Goal: Find specific page/section: Find specific page/section

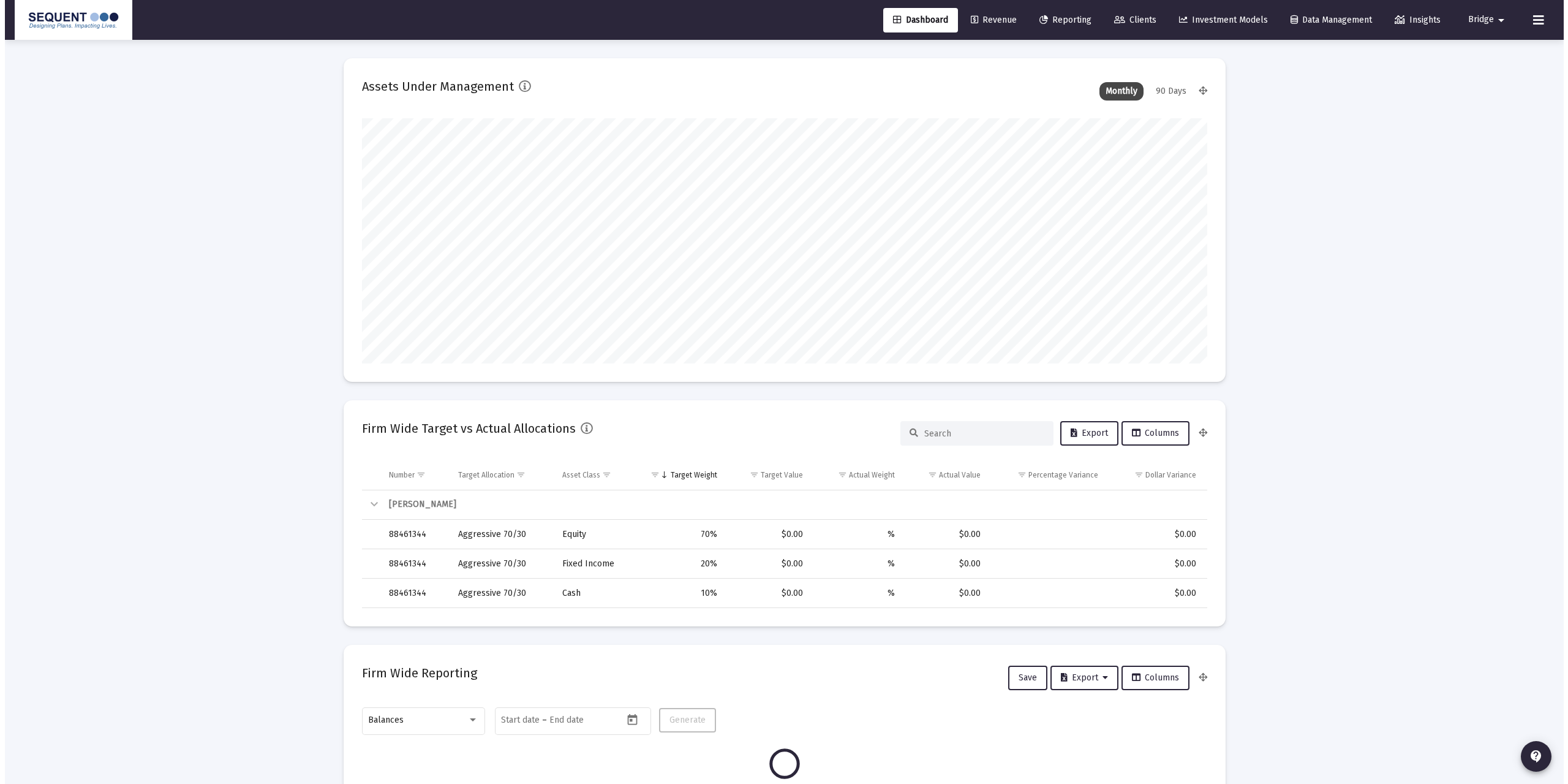
scroll to position [245, 455]
click at [1134, 24] on span "Clients" at bounding box center [1130, 19] width 42 height 11
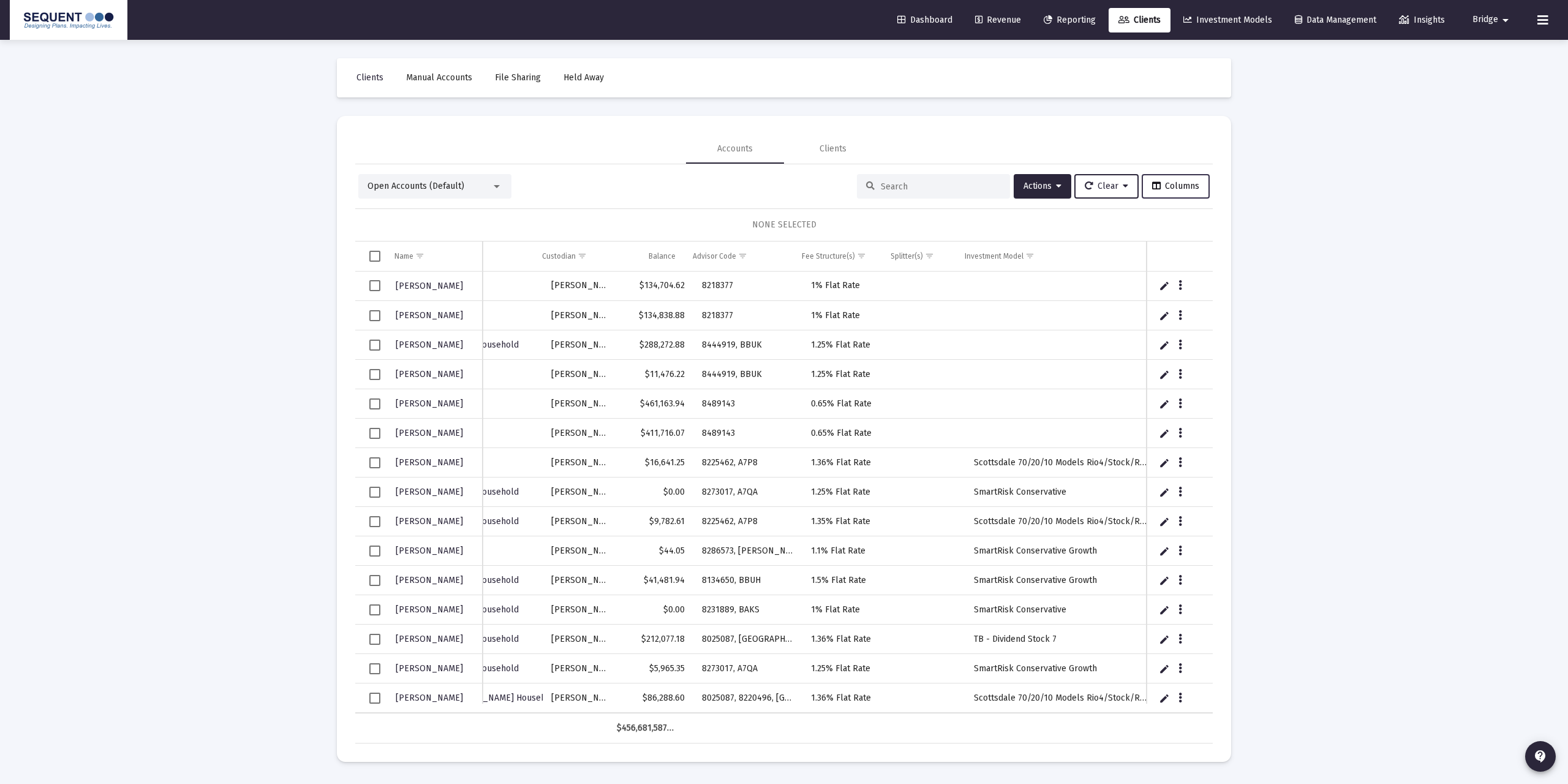
click at [1153, 185] on span "Columns" at bounding box center [1175, 185] width 47 height 11
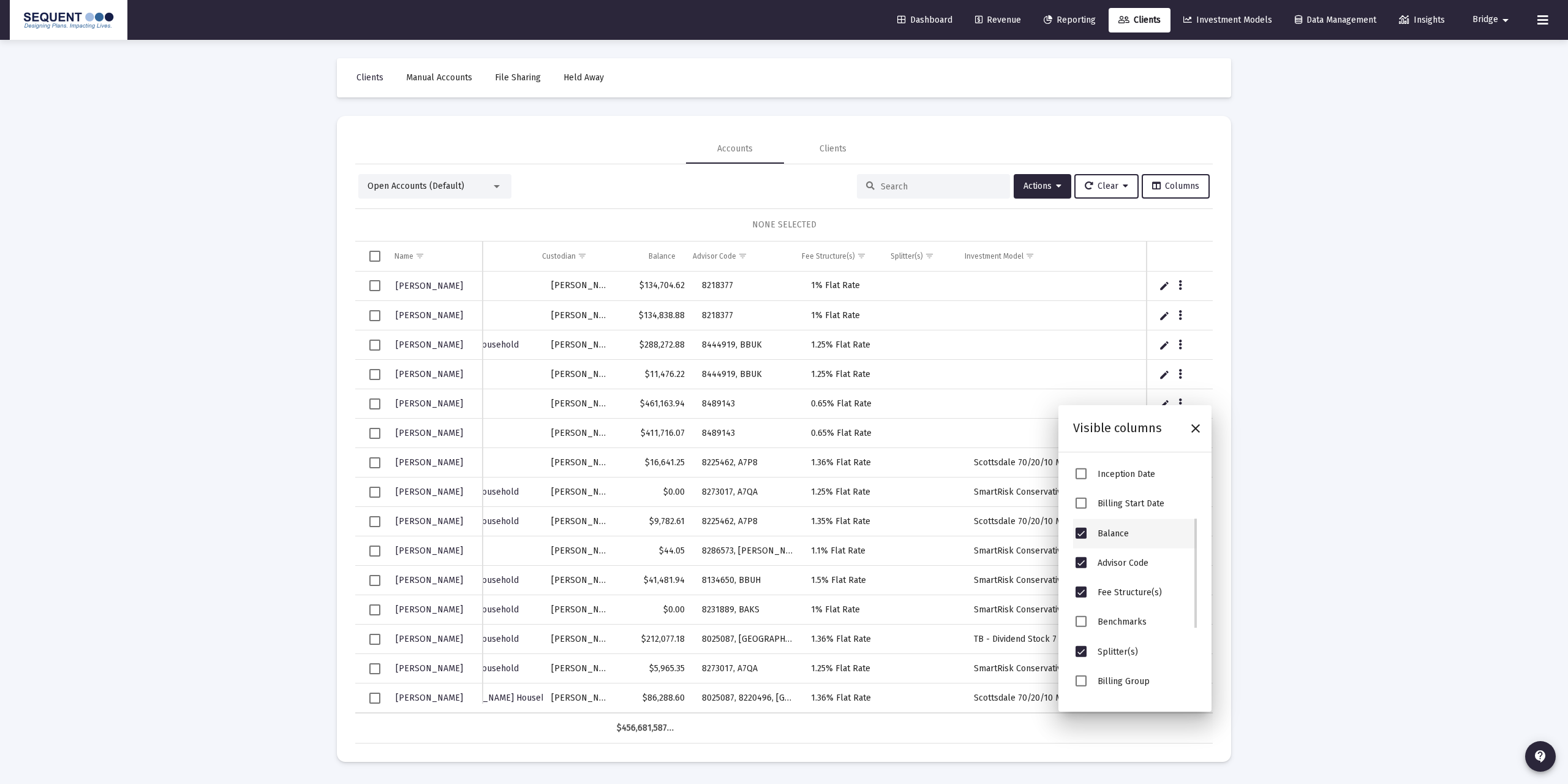
scroll to position [125, 0]
click at [1081, 546] on span "Inception Date" at bounding box center [1080, 554] width 11 height 11
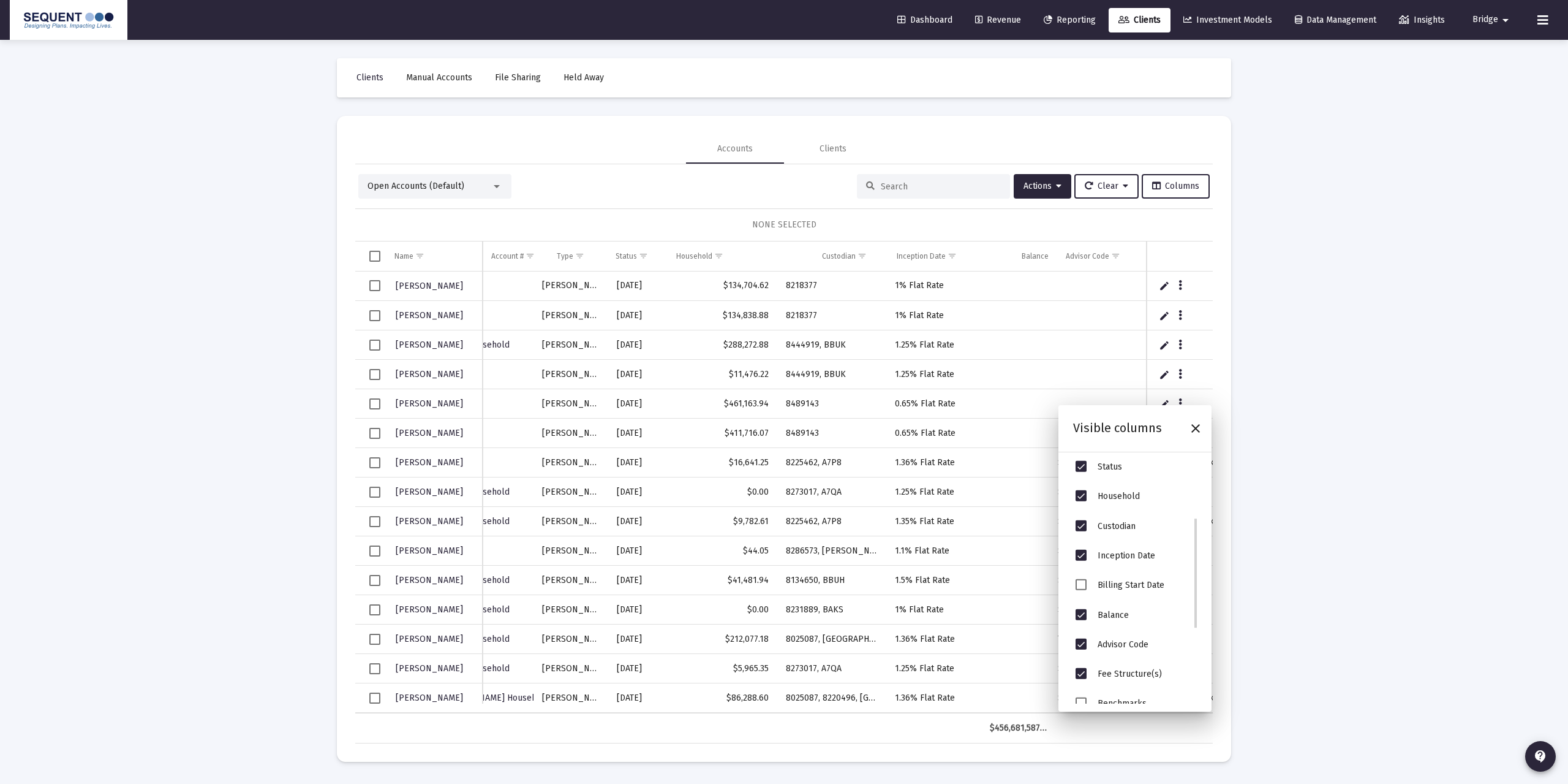
scroll to position [0, 279]
click at [1080, 546] on span "Billing Start Date" at bounding box center [1080, 583] width 11 height 11
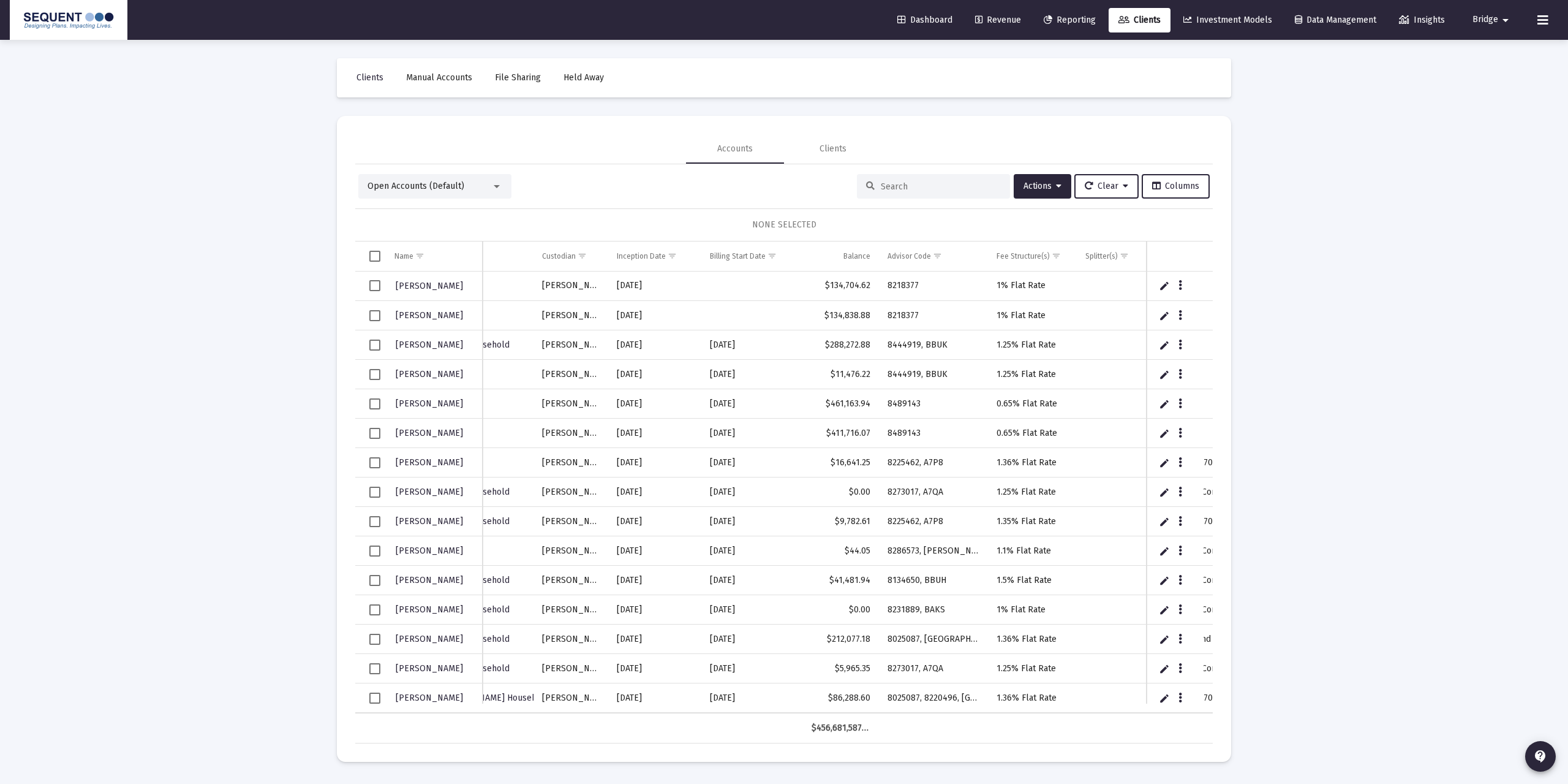
drag, startPoint x: 1375, startPoint y: 421, endPoint x: 1348, endPoint y: 429, distance: 28.2
click at [1153, 421] on div "Loading... Clients Manual Accounts File Sharing Held Away Accounts Clients Open…" at bounding box center [784, 392] width 1568 height 784
click at [639, 262] on td "Inception Date" at bounding box center [654, 256] width 93 height 29
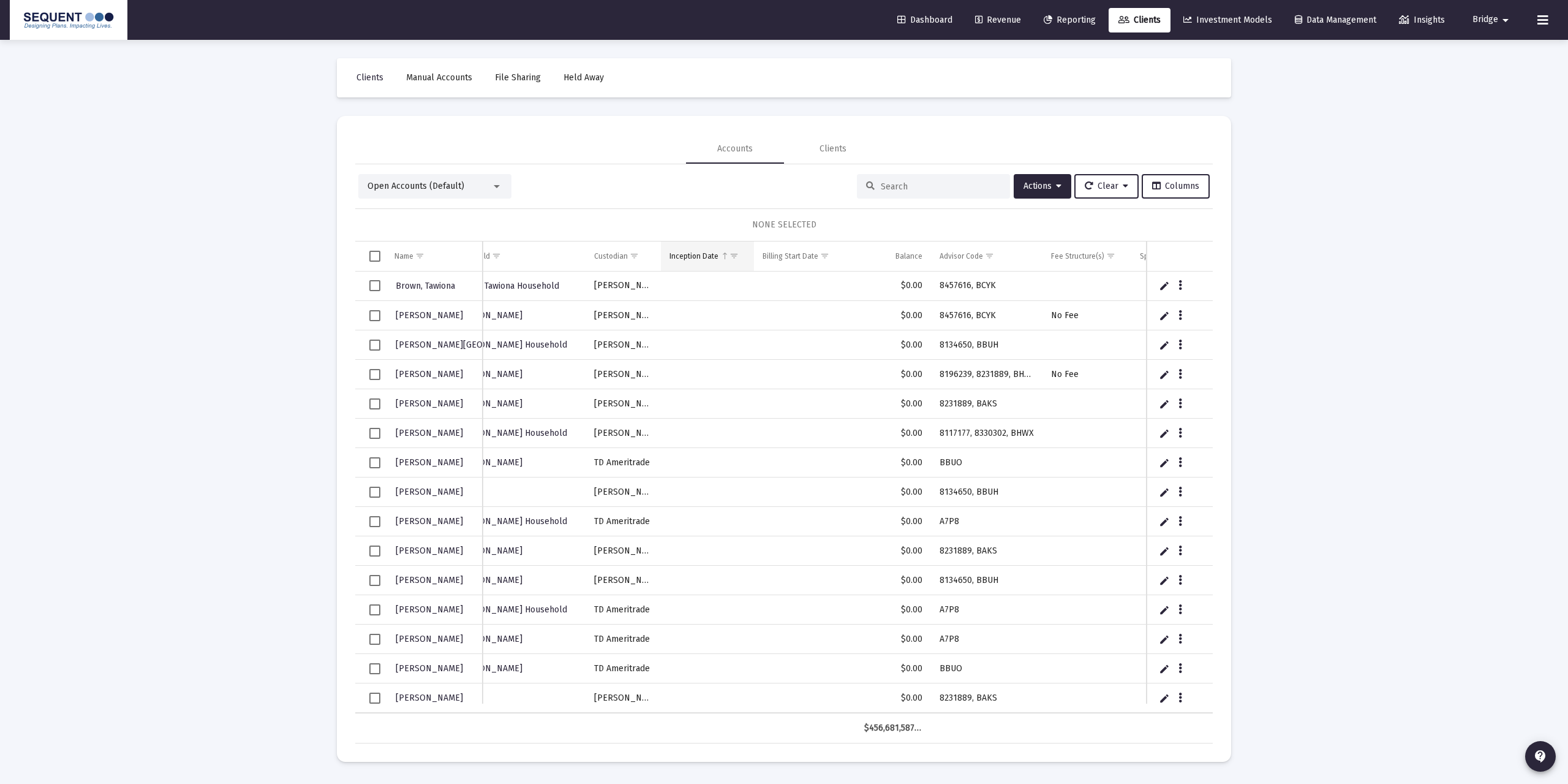
click at [684, 253] on div "Inception Date" at bounding box center [694, 257] width 49 height 10
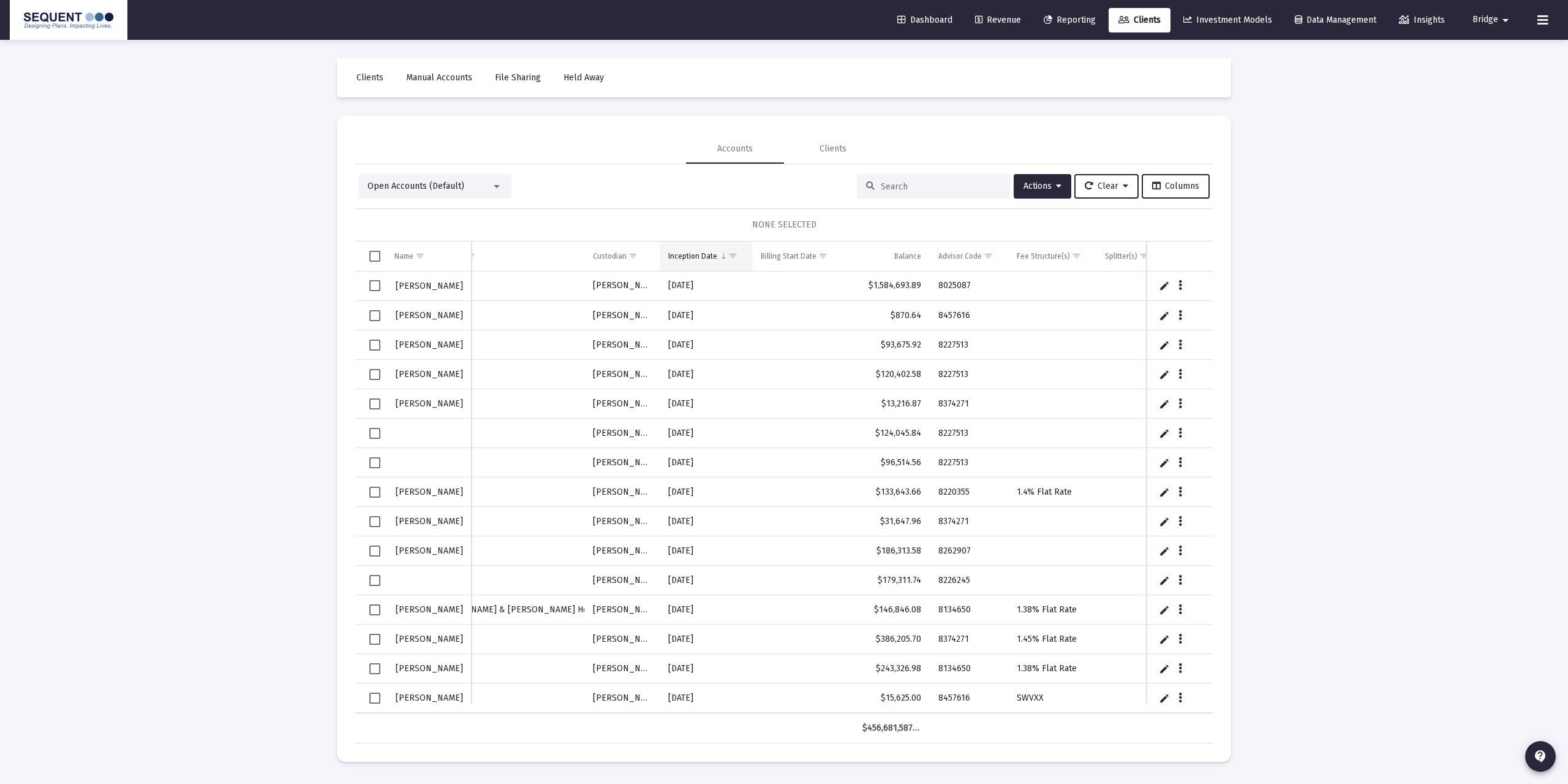
click at [698, 252] on div "Inception Date" at bounding box center [692, 257] width 49 height 10
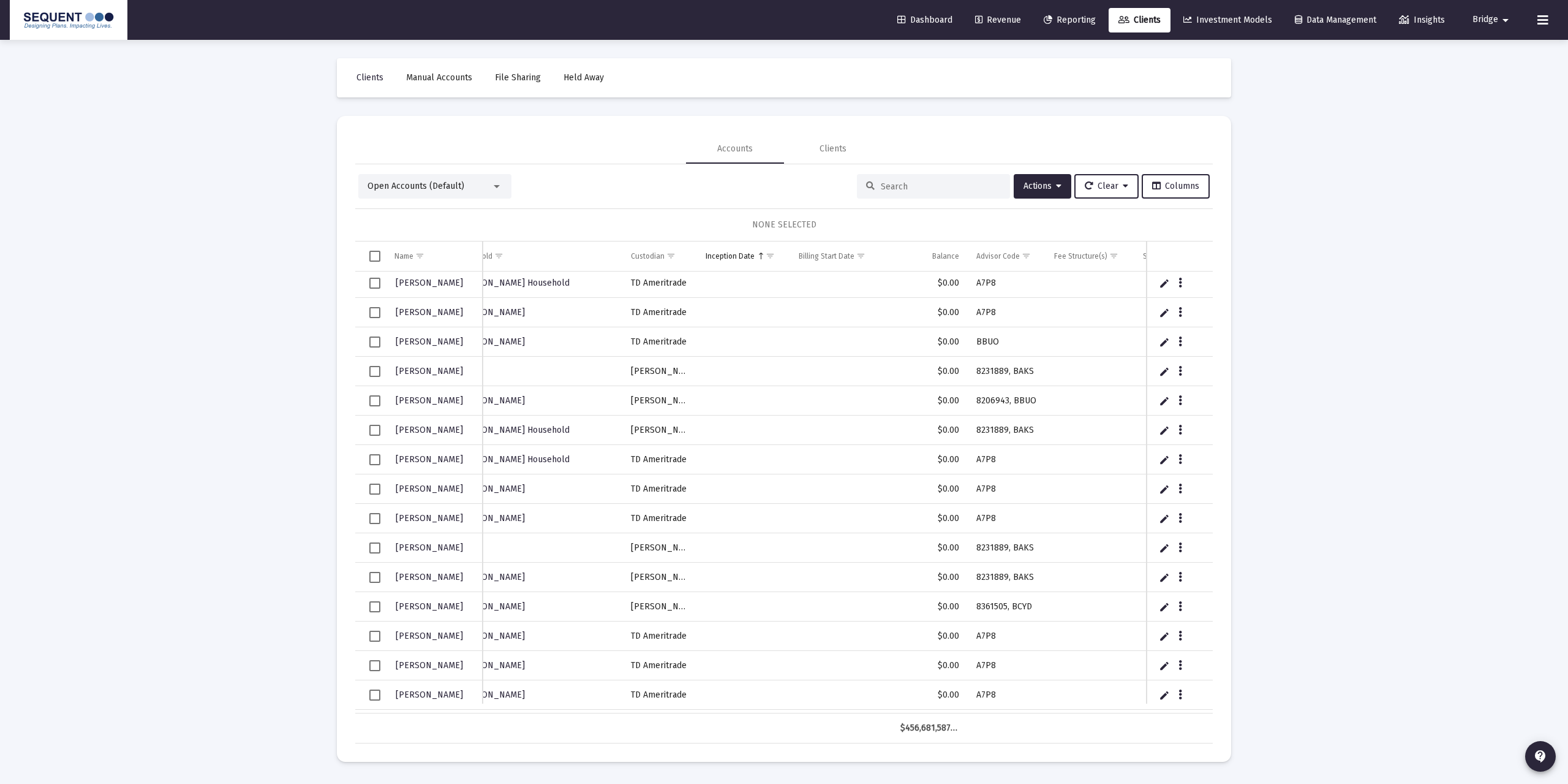
scroll to position [735, 279]
